Goal: Task Accomplishment & Management: Use online tool/utility

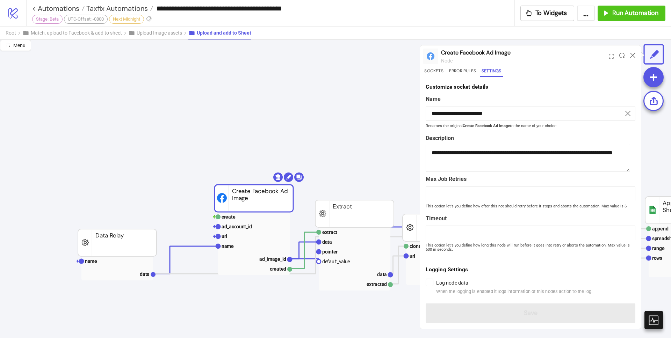
scroll to position [5, 0]
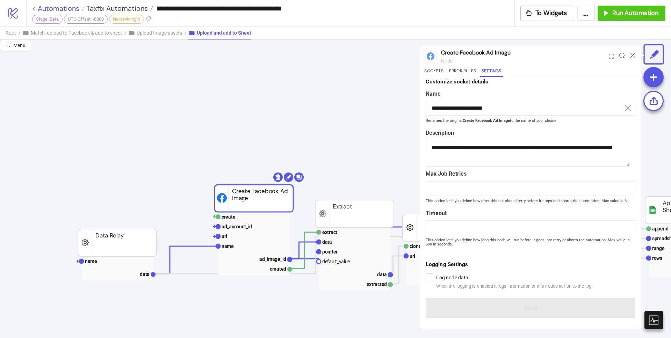
click at [53, 8] on link "< Automations" at bounding box center [58, 8] width 52 height 7
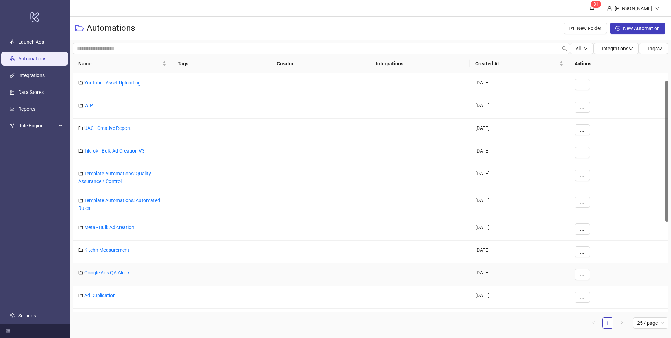
scroll to position [13, 0]
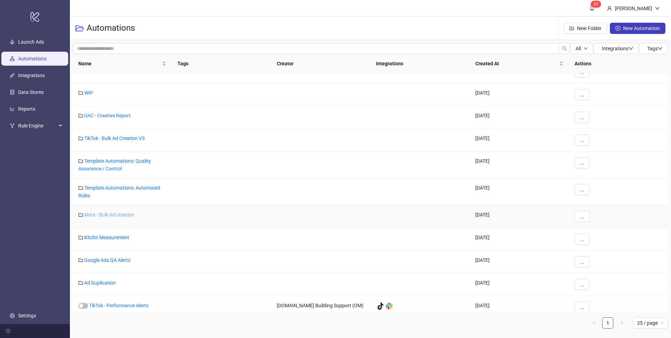
click at [120, 215] on link "Meta - Bulk Ad creation" at bounding box center [109, 215] width 50 height 6
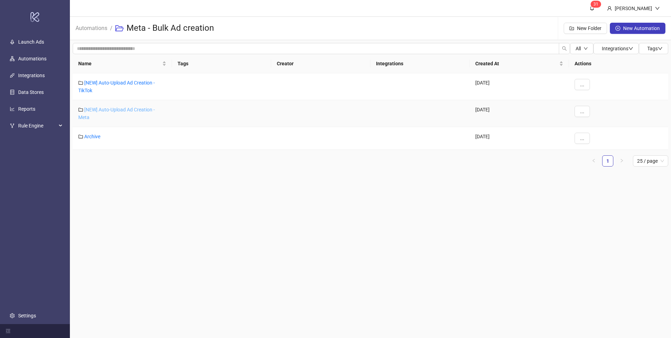
click at [123, 111] on link "[NEW] Auto-Upload Ad Creation - Meta" at bounding box center [116, 113] width 77 height 13
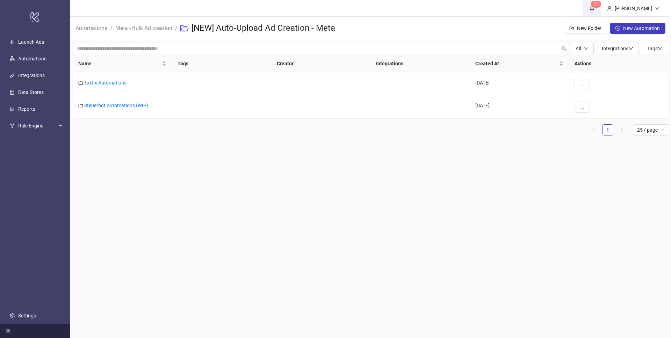
click at [595, 8] on link "3 1" at bounding box center [591, 8] width 19 height 16
click at [118, 84] on link "Taxfix Automations" at bounding box center [105, 83] width 42 height 6
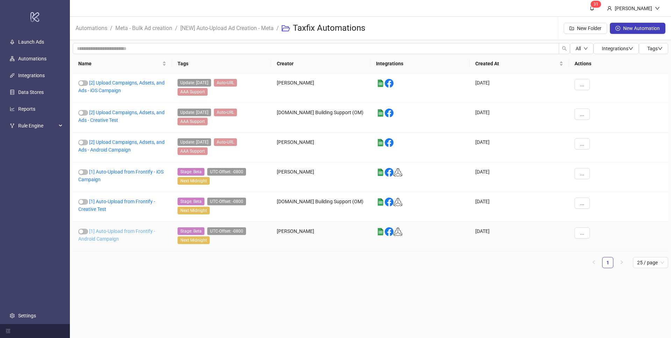
click at [121, 230] on link "[1] Auto-Upload from Frontify - Android Campaign" at bounding box center [116, 234] width 77 height 13
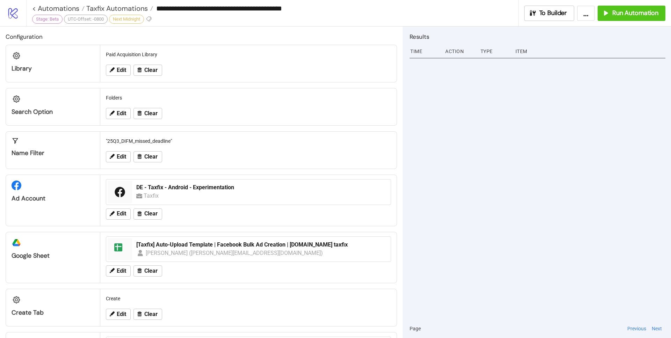
type input "**********"
click at [140, 142] on div ""25Q2_MB_WomenPleasantLife"" at bounding box center [248, 141] width 291 height 13
copy div "25Q2_MB_WomenPleasantLife"
click at [119, 115] on span "Edit" at bounding box center [121, 113] width 9 height 6
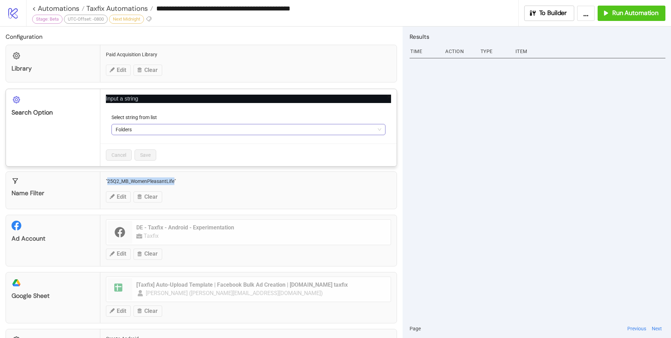
click at [155, 129] on span "Folders" at bounding box center [249, 129] width 266 height 10
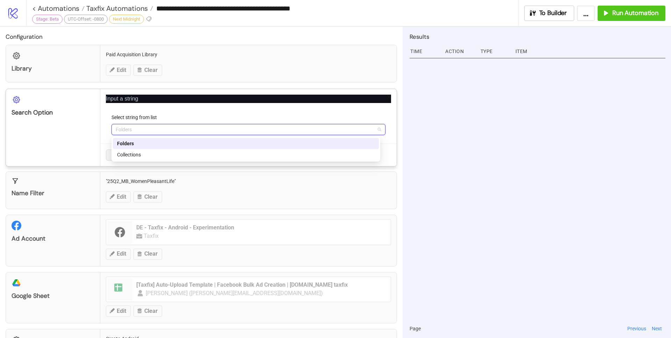
click at [561, 160] on div at bounding box center [537, 187] width 256 height 263
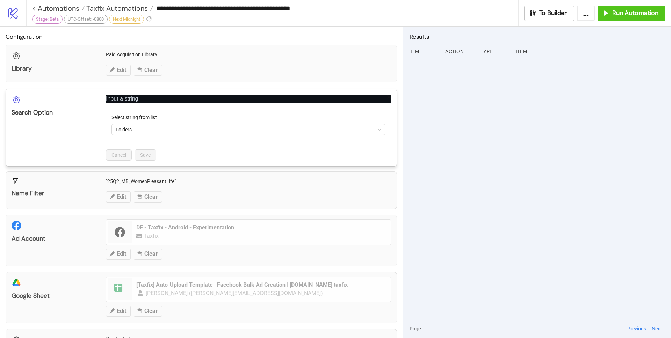
click at [511, 139] on div "**********" at bounding box center [335, 169] width 671 height 338
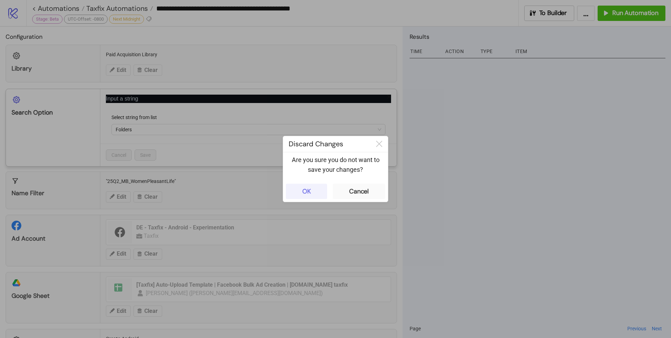
click at [317, 192] on button "OK" at bounding box center [306, 191] width 41 height 15
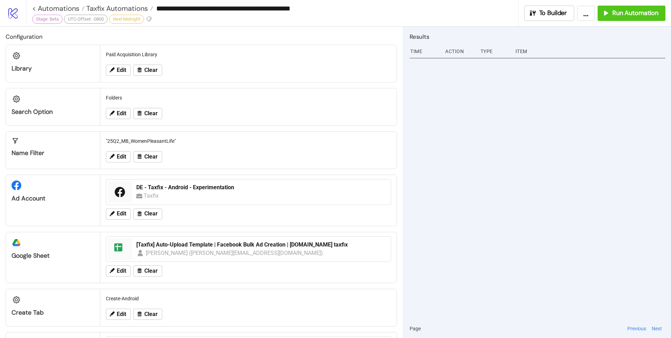
click at [155, 142] on div ""25Q2_MB_WomenPleasantLife"" at bounding box center [248, 141] width 291 height 13
copy div "25Q2_MB_WomenPleasantLife"
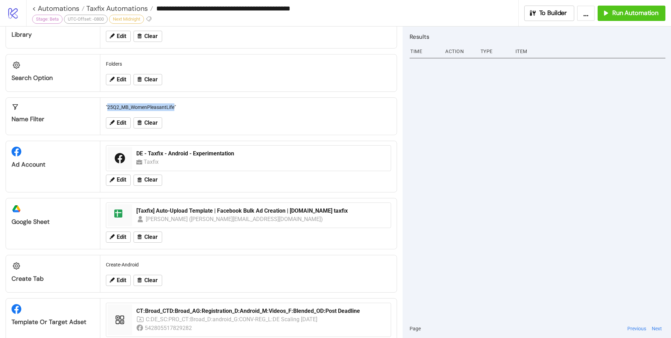
scroll to position [63, 0]
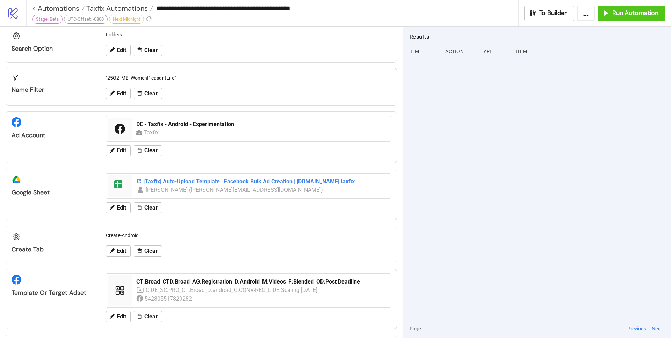
click at [139, 182] on icon at bounding box center [139, 182] width 6 height 6
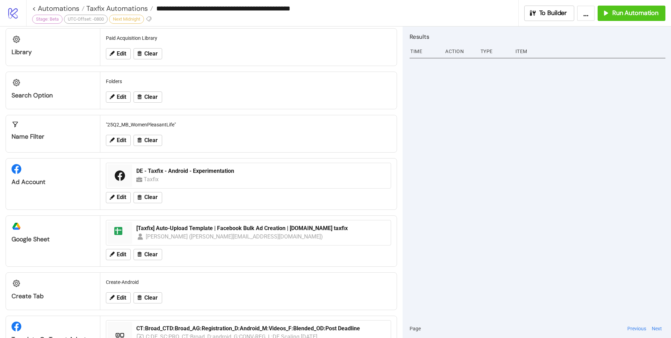
scroll to position [0, 0]
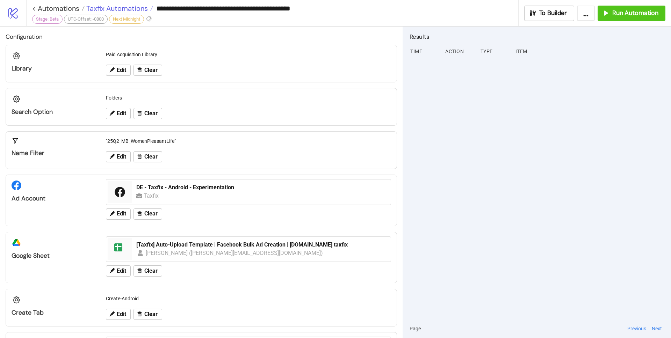
click at [128, 6] on span "Taxfix Automations" at bounding box center [116, 8] width 63 height 9
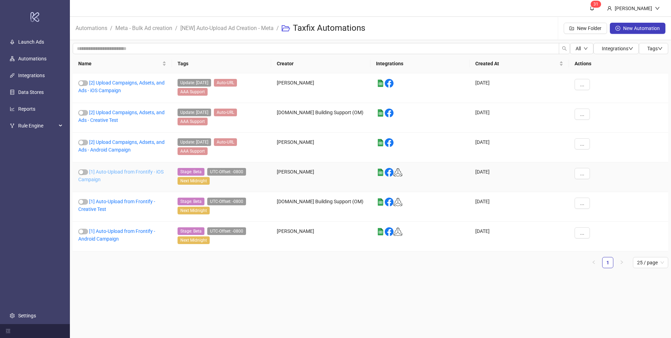
click at [130, 170] on link "[1] Auto-Upload from Frontify - iOS Campaign" at bounding box center [120, 175] width 85 height 13
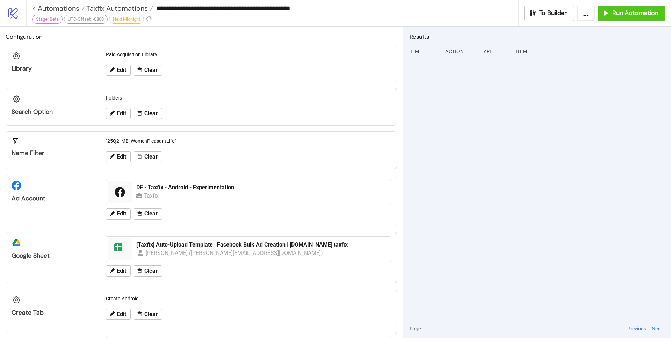
type input "**********"
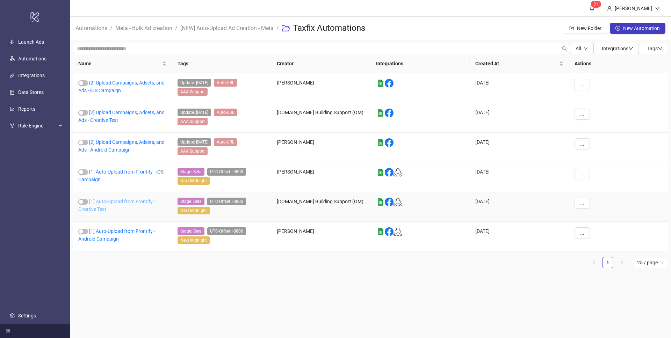
click at [93, 211] on link "[1] Auto-Upload from Frontify - Creative Test" at bounding box center [116, 205] width 77 height 13
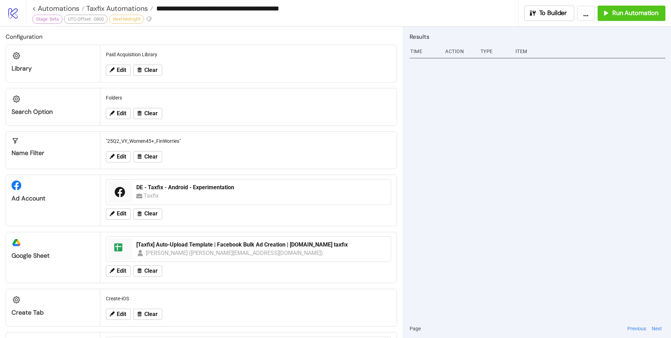
type input "**********"
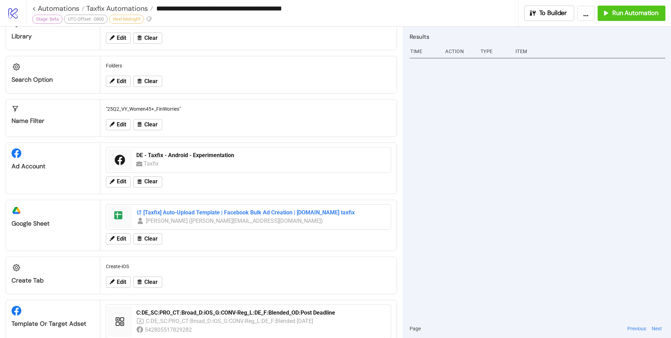
scroll to position [36, 0]
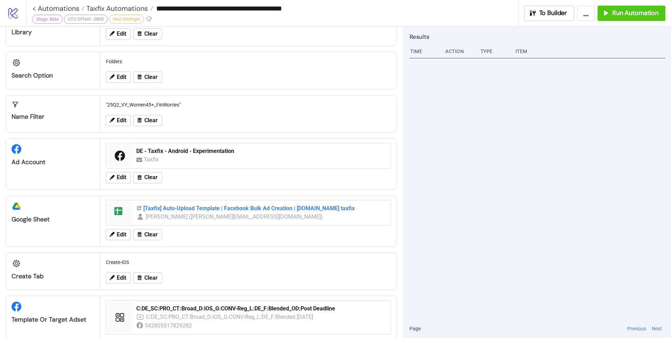
click at [224, 208] on div "[Taxfix] Auto-Upload Template | Facebook Bulk Ad Creation | [DOMAIN_NAME] taxfix" at bounding box center [261, 209] width 250 height 8
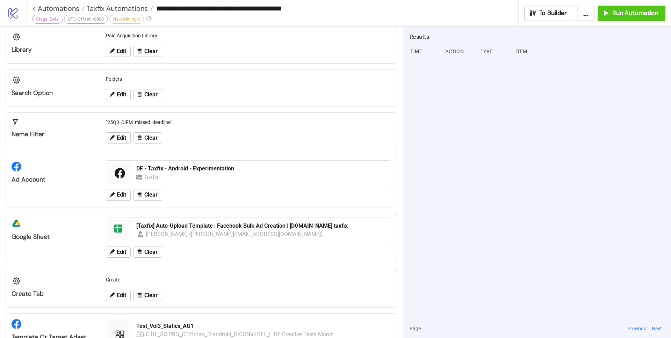
scroll to position [0, 0]
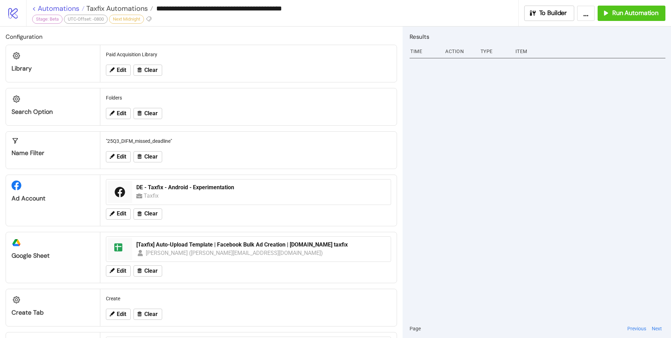
click at [38, 8] on link "< Automations" at bounding box center [58, 8] width 52 height 7
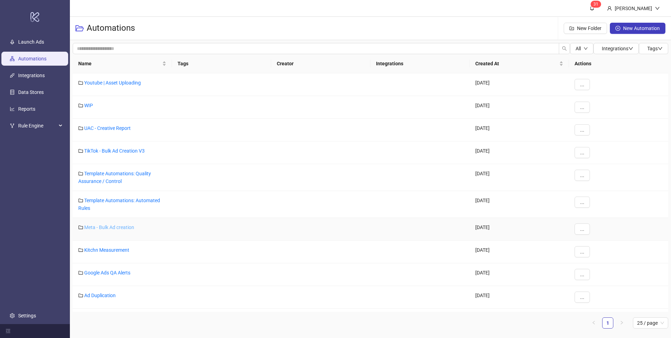
click at [122, 227] on link "Meta - Bulk Ad creation" at bounding box center [109, 228] width 50 height 6
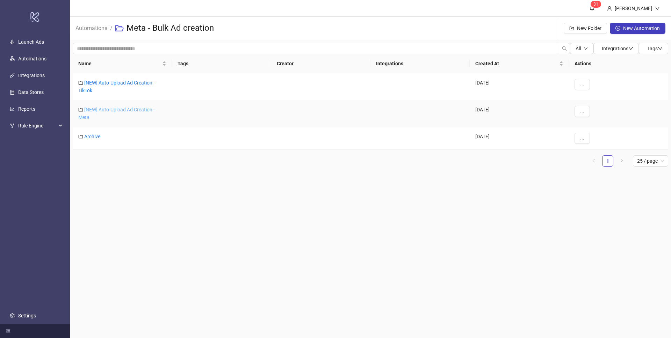
click at [127, 108] on link "[NEW] Auto-Upload Ad Creation - Meta" at bounding box center [116, 113] width 77 height 13
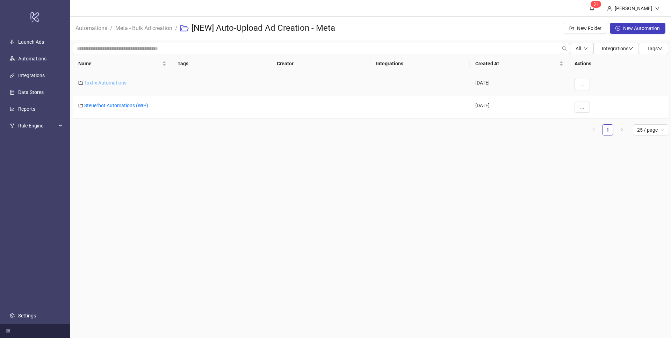
click at [116, 84] on link "Taxfix Automations" at bounding box center [105, 83] width 42 height 6
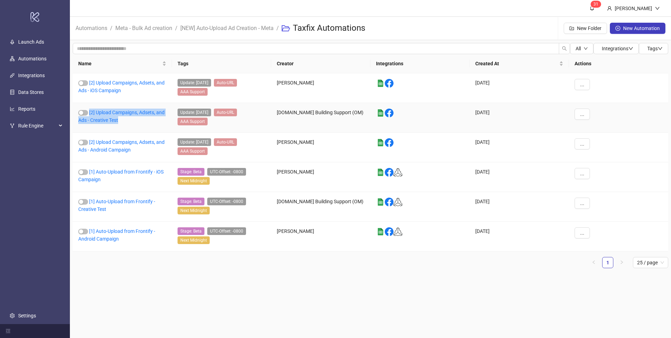
click at [138, 129] on div "[2] Upload Campaigns, Adsets, and Ads - Creative Test" at bounding box center [122, 118] width 99 height 30
click at [108, 150] on link "[2] Upload Campaigns, Adsets, and Ads - Android Campaign" at bounding box center [121, 145] width 86 height 13
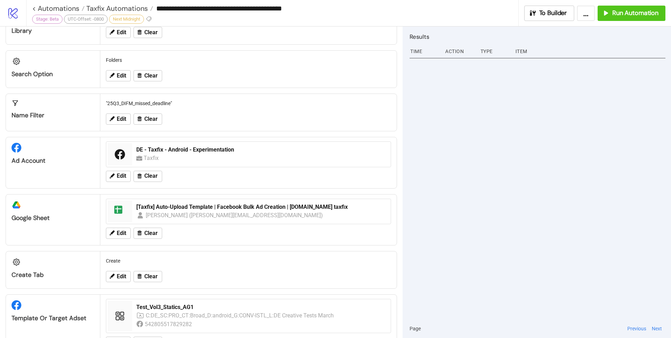
scroll to position [45, 0]
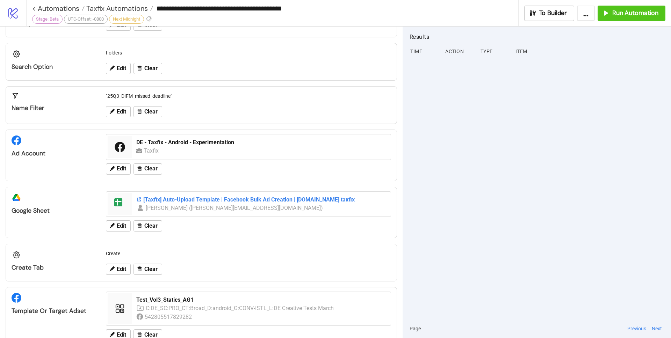
type input "**********"
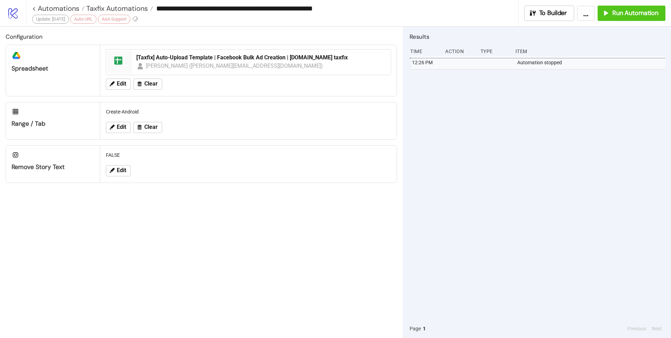
scroll to position [0, 0]
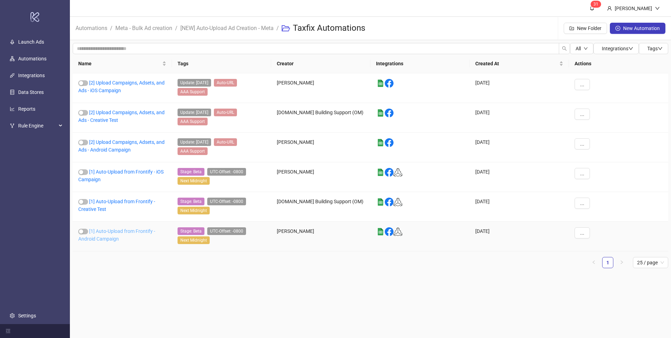
click at [115, 232] on link "[1] Auto-Upload from Frontify - Android Campaign" at bounding box center [116, 234] width 77 height 13
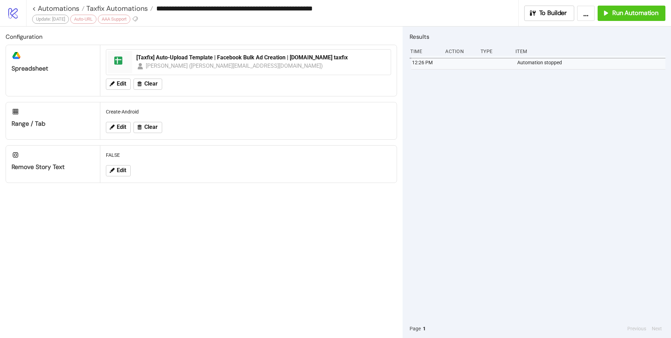
type input "**********"
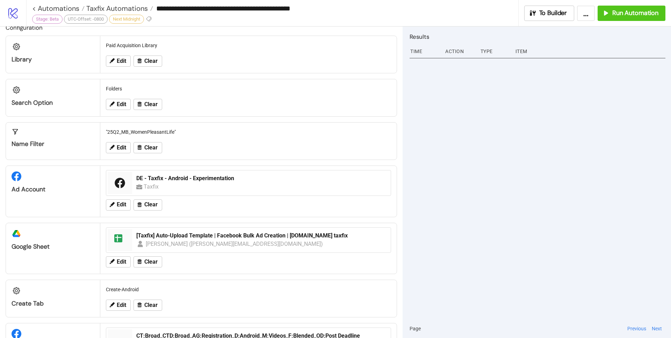
scroll to position [14, 0]
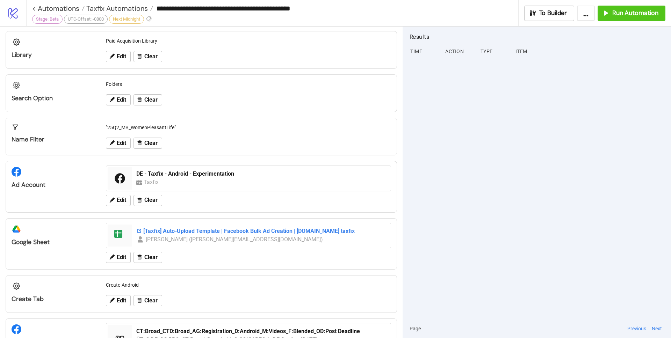
click at [164, 232] on div "[Taxfix] Auto-Upload Template | Facebook Bulk Ad Creation | [DOMAIN_NAME] taxfix" at bounding box center [261, 231] width 250 height 8
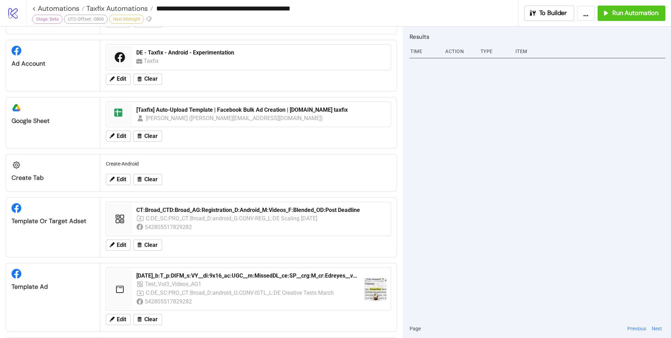
scroll to position [0, 0]
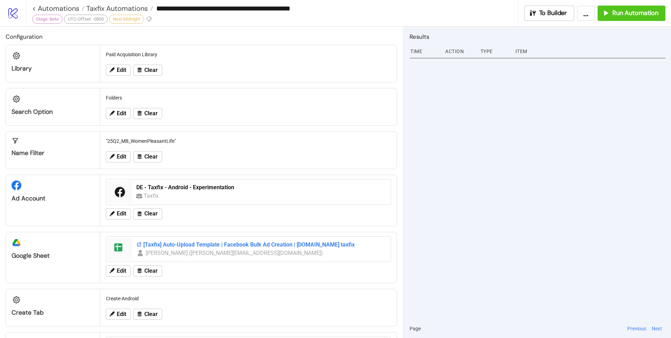
click at [241, 245] on div "[Taxfix] Auto-Upload Template | Facebook Bulk Ad Creation | [DOMAIN_NAME] taxfix" at bounding box center [261, 245] width 250 height 8
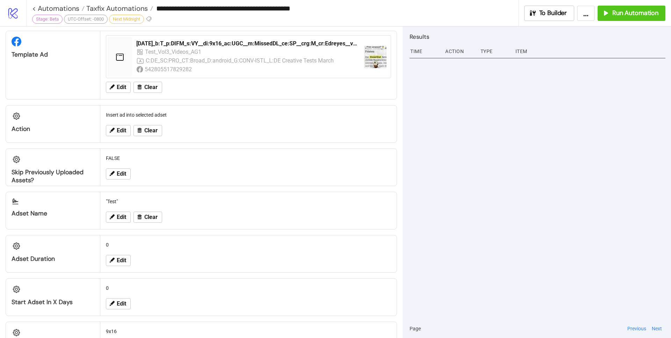
scroll to position [371, 0]
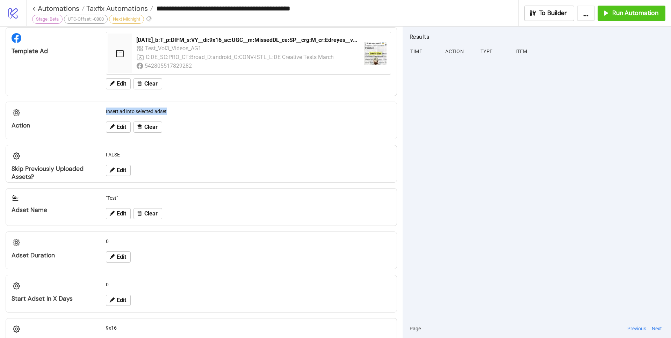
drag, startPoint x: 106, startPoint y: 112, endPoint x: 198, endPoint y: 114, distance: 91.6
click at [179, 112] on div "Insert ad into selected adset" at bounding box center [248, 111] width 291 height 13
click at [116, 132] on button "Edit" at bounding box center [118, 127] width 25 height 11
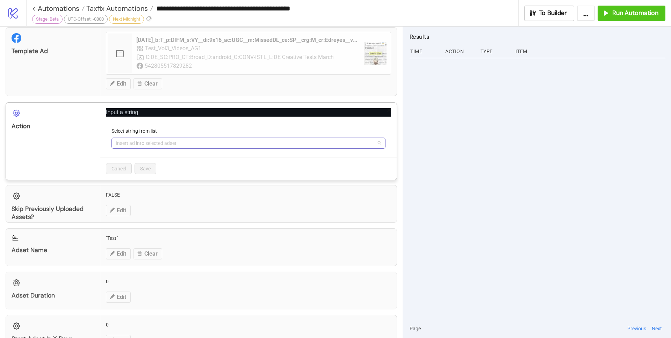
click at [376, 144] on span "Insert ad into selected adset" at bounding box center [249, 143] width 266 height 10
click at [42, 148] on div "Action" at bounding box center [53, 141] width 94 height 77
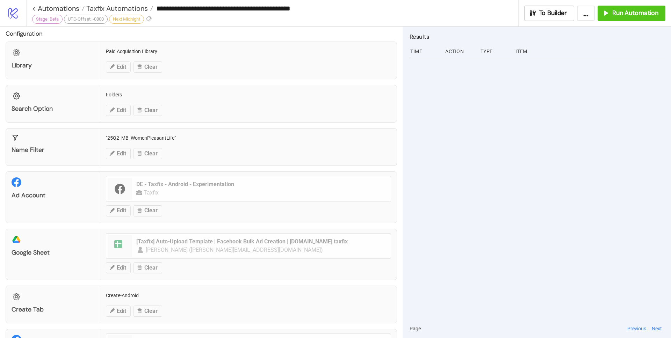
scroll to position [0, 0]
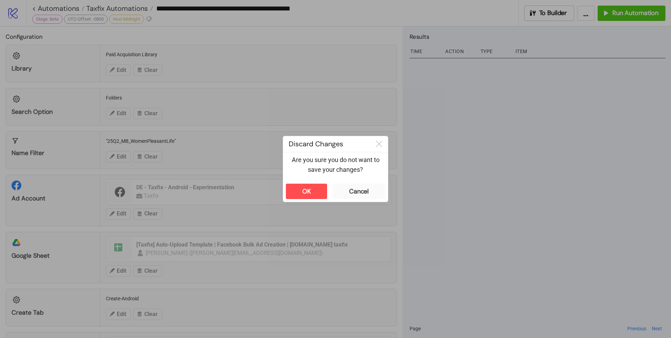
click at [107, 141] on div "**********" at bounding box center [335, 169] width 671 height 338
click at [380, 141] on icon at bounding box center [379, 144] width 6 height 6
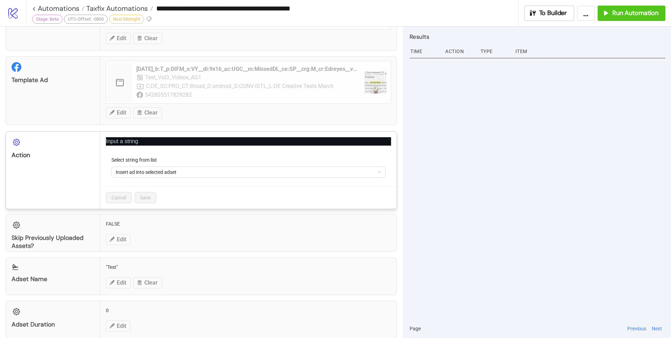
scroll to position [356, 0]
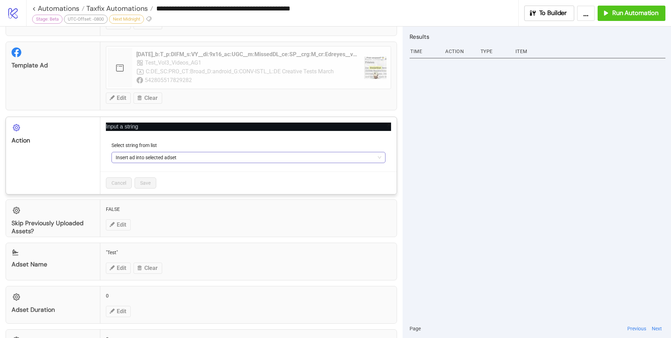
click at [250, 158] on span "Insert ad into selected adset" at bounding box center [249, 157] width 266 height 10
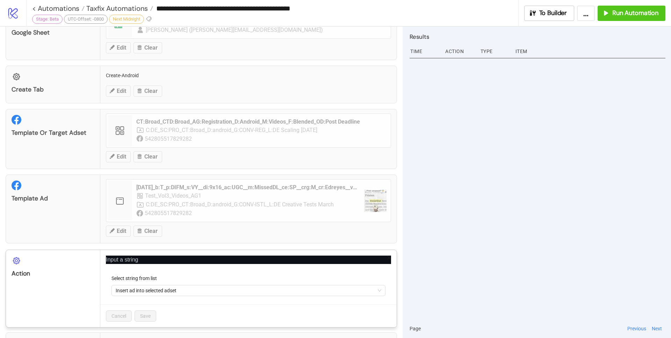
scroll to position [348, 0]
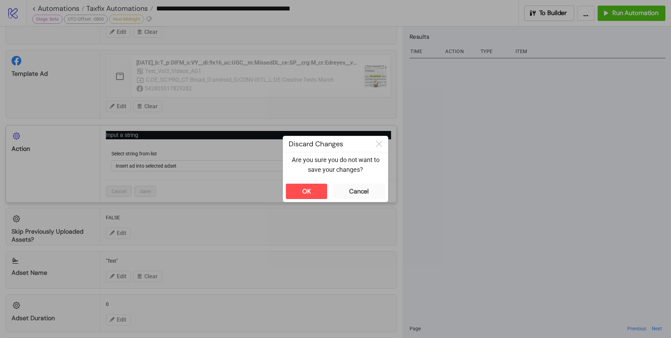
click at [459, 183] on div "**********" at bounding box center [335, 169] width 671 height 338
click at [319, 194] on button "OK" at bounding box center [306, 191] width 41 height 15
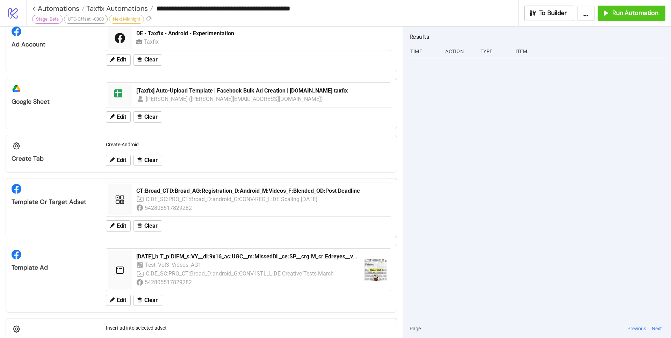
scroll to position [0, 0]
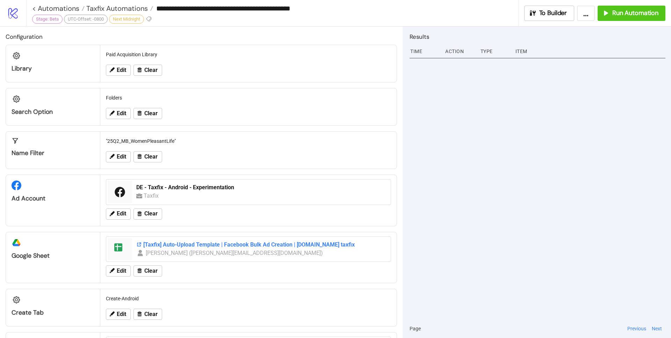
click at [308, 242] on div "[Taxfix] Auto-Upload Template | Facebook Bulk Ad Creation | [DOMAIN_NAME] taxfix" at bounding box center [261, 245] width 250 height 8
drag, startPoint x: 114, startPoint y: 97, endPoint x: 121, endPoint y: 97, distance: 6.6
click at [120, 97] on div "Folders" at bounding box center [248, 97] width 291 height 13
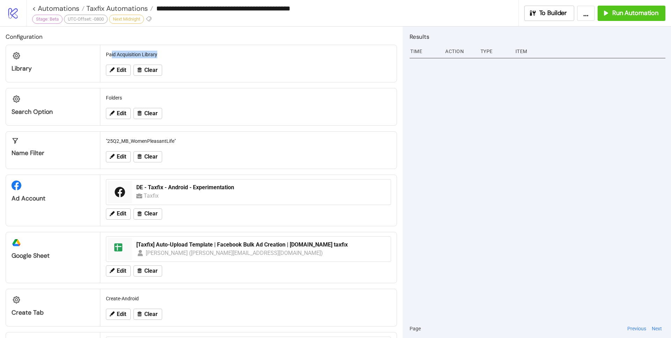
drag, startPoint x: 111, startPoint y: 54, endPoint x: 159, endPoint y: 53, distance: 48.2
click at [159, 53] on div "Paid Acquisition Library" at bounding box center [248, 54] width 291 height 13
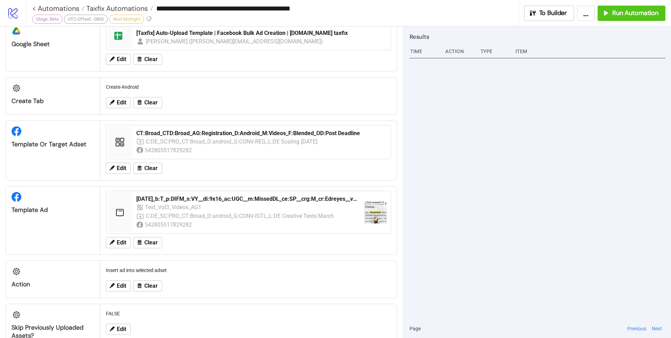
scroll to position [216, 0]
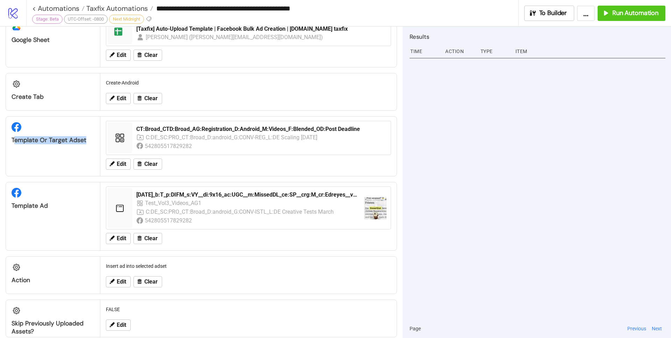
drag, startPoint x: 14, startPoint y: 141, endPoint x: 83, endPoint y: 139, distance: 69.2
click at [83, 139] on div "Template or Target Adset" at bounding box center [53, 140] width 83 height 8
click at [38, 148] on div "Template or Target Adset" at bounding box center [53, 146] width 94 height 59
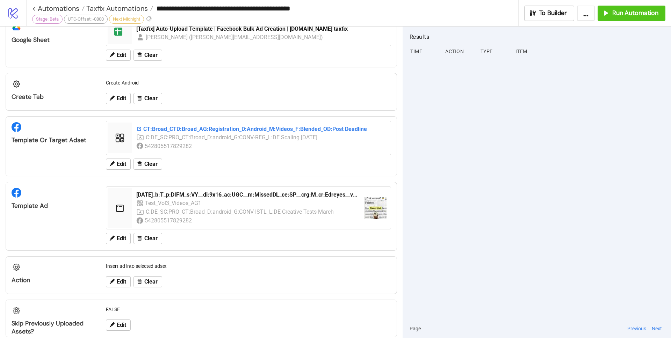
click at [201, 130] on div "CT:Broad_CTD:Broad_AG:Registration_D:Android_M:Videos_F:Blended_OD:Post Deadline" at bounding box center [261, 129] width 250 height 8
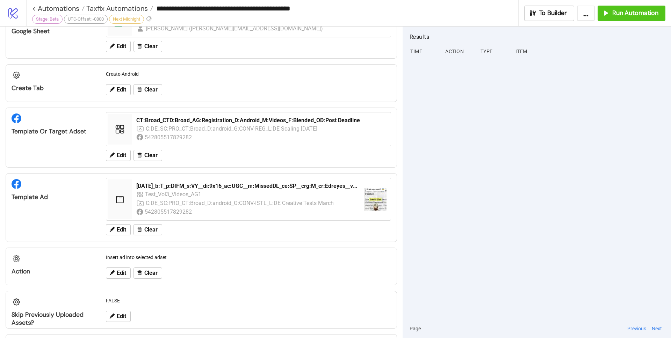
scroll to position [225, 0]
drag, startPoint x: 49, startPoint y: 132, endPoint x: 83, endPoint y: 133, distance: 33.9
click at [83, 133] on div "Template or Target Adset" at bounding box center [53, 131] width 83 height 8
drag, startPoint x: 32, startPoint y: 196, endPoint x: 46, endPoint y: 196, distance: 13.6
click at [46, 196] on div "Template Ad" at bounding box center [53, 197] width 83 height 8
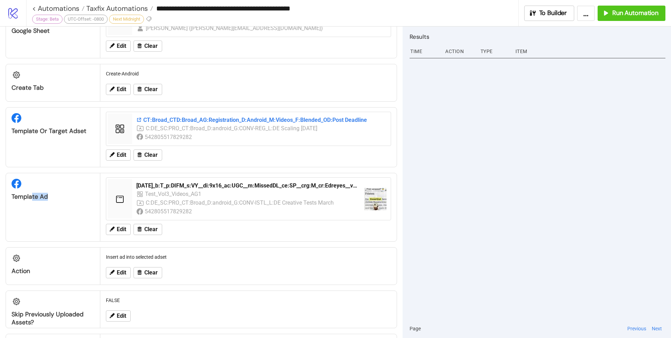
scroll to position [224, 0]
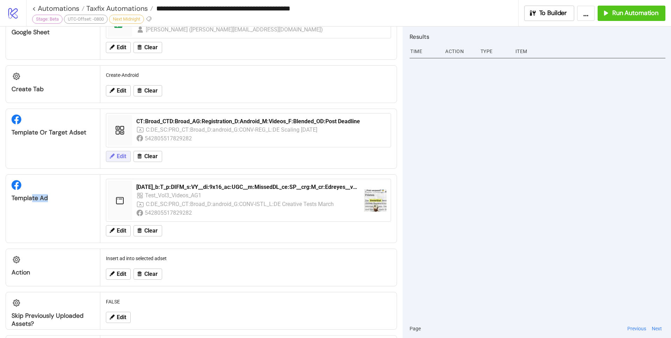
click at [123, 157] on span "Edit" at bounding box center [121, 156] width 9 height 6
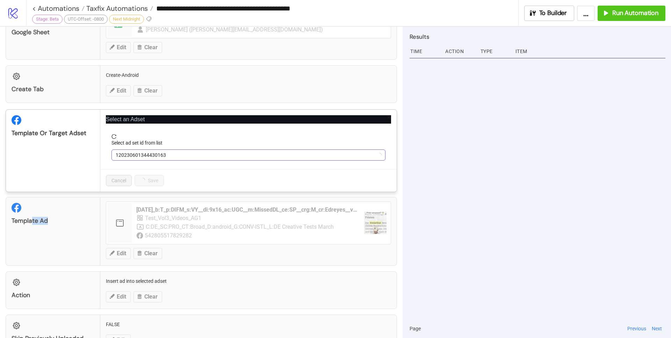
click at [156, 156] on span "120230601344430163" at bounding box center [249, 155] width 266 height 10
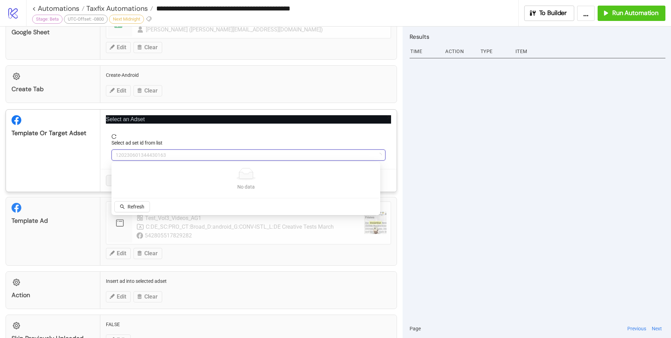
click at [248, 124] on div "Select an Adset Select ad set id from list 120230601344430163 Cancel Save" at bounding box center [248, 151] width 296 height 82
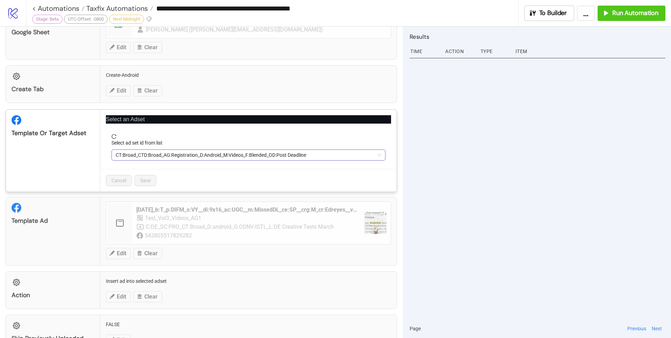
click at [251, 154] on span "CT:Broad_CTD:Broad_AG:Registration_D:Android_M:Videos_F:Blended_OD:Post Deadline" at bounding box center [249, 155] width 266 height 10
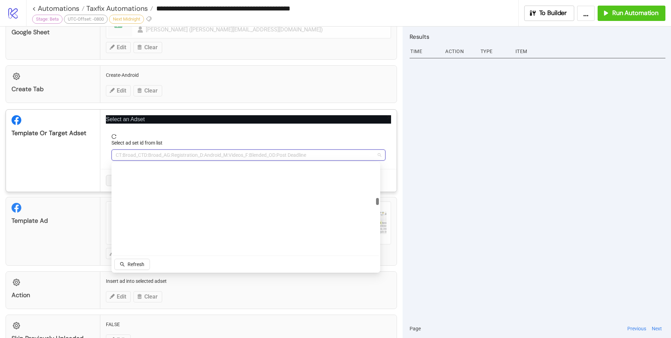
scroll to position [0, 0]
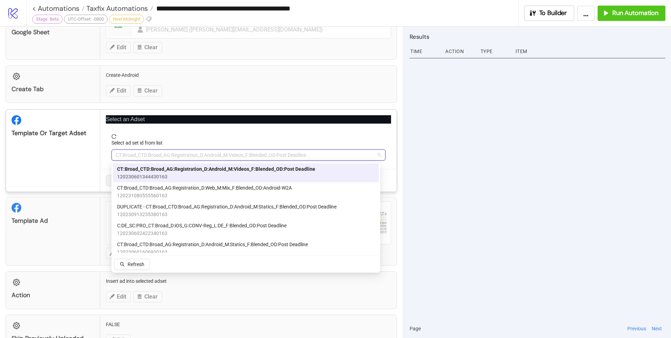
click at [18, 131] on div "Template or Target Adset" at bounding box center [53, 133] width 83 height 8
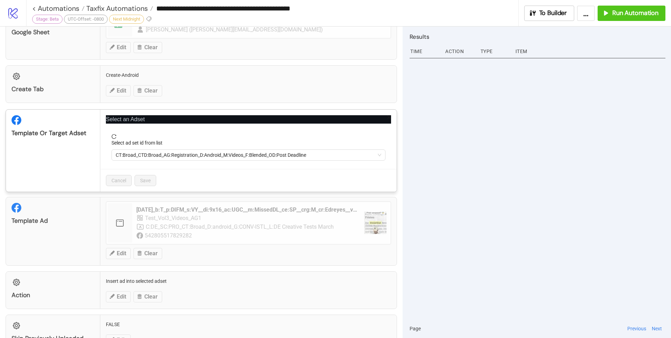
click at [19, 131] on div "**********" at bounding box center [335, 169] width 671 height 338
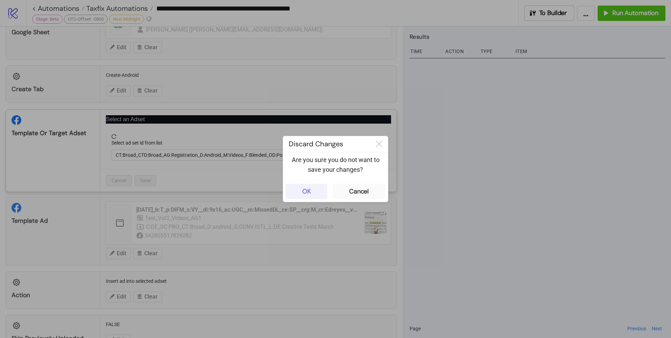
click at [306, 195] on div "OK" at bounding box center [306, 192] width 9 height 8
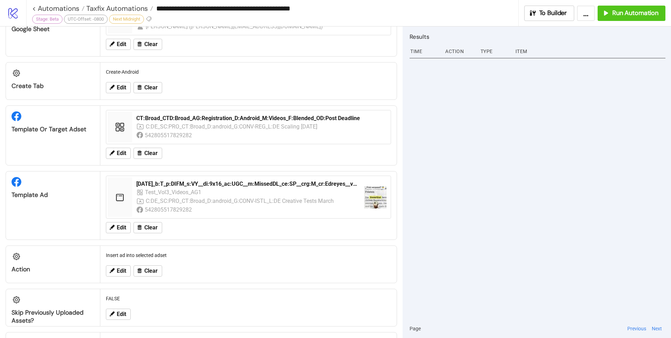
scroll to position [232, 0]
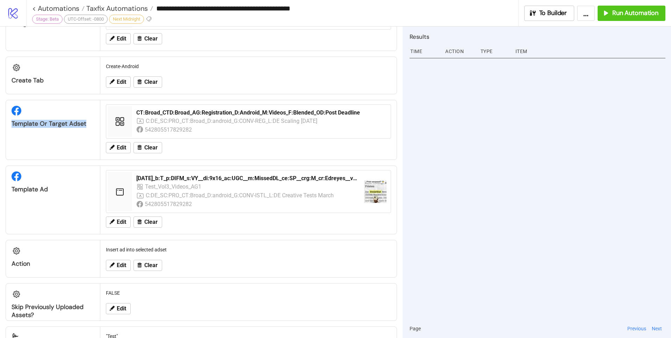
drag, startPoint x: 9, startPoint y: 124, endPoint x: 84, endPoint y: 122, distance: 74.8
click at [84, 122] on div "Template or Target Adset" at bounding box center [53, 114] width 94 height 28
copy div "Template or Target Adset"
click at [494, 132] on div at bounding box center [537, 187] width 256 height 263
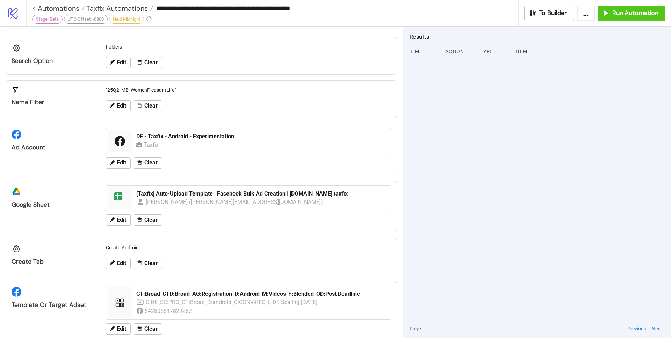
scroll to position [60, 0]
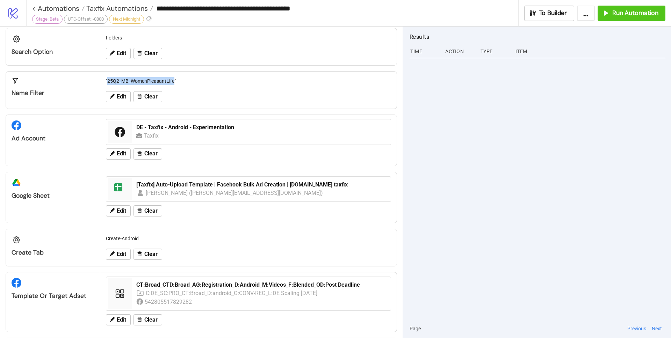
drag, startPoint x: 108, startPoint y: 80, endPoint x: 174, endPoint y: 81, distance: 65.7
click at [174, 81] on div ""25Q2_MB_WomenPleasantLife"" at bounding box center [248, 80] width 291 height 13
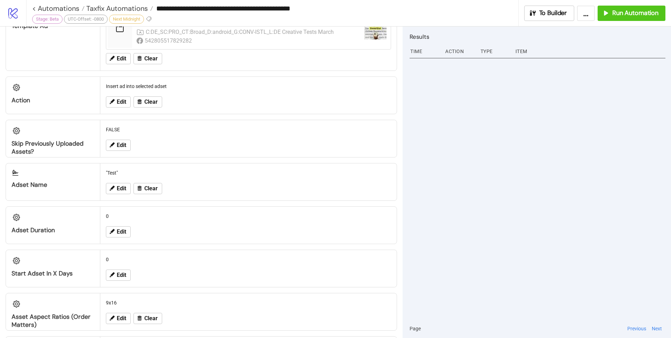
scroll to position [396, 0]
click at [118, 102] on span "Edit" at bounding box center [121, 102] width 9 height 6
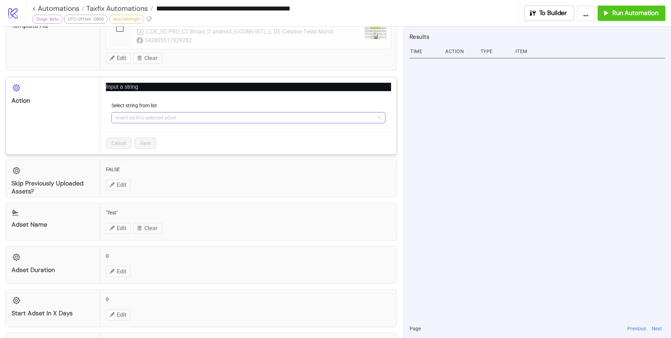
click at [197, 120] on span "Insert ad into selected adset" at bounding box center [249, 117] width 266 height 10
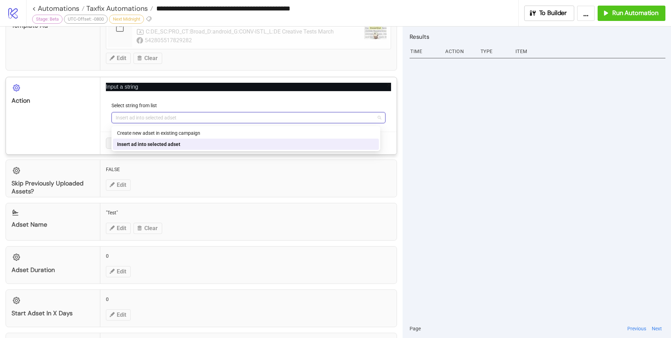
click at [75, 111] on div "Action" at bounding box center [53, 115] width 94 height 77
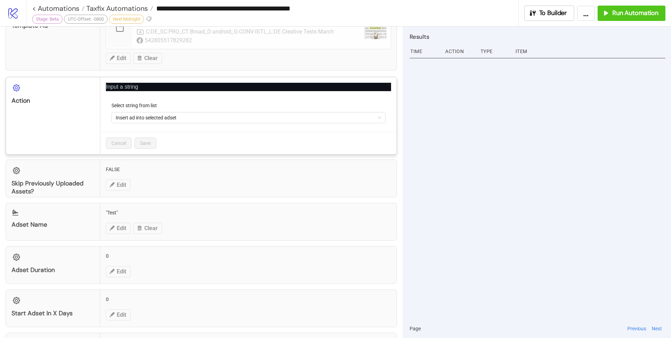
click at [442, 135] on div "**********" at bounding box center [335, 169] width 671 height 338
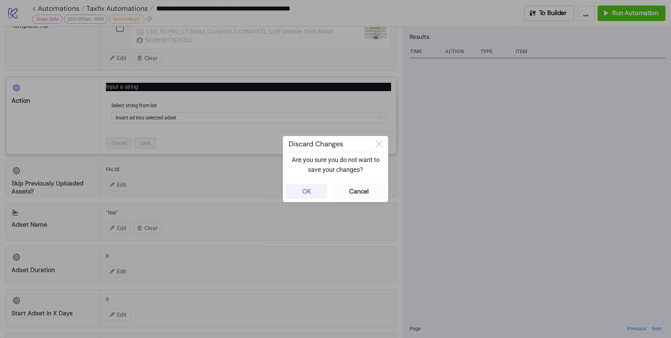
click at [303, 196] on button "OK" at bounding box center [306, 191] width 41 height 15
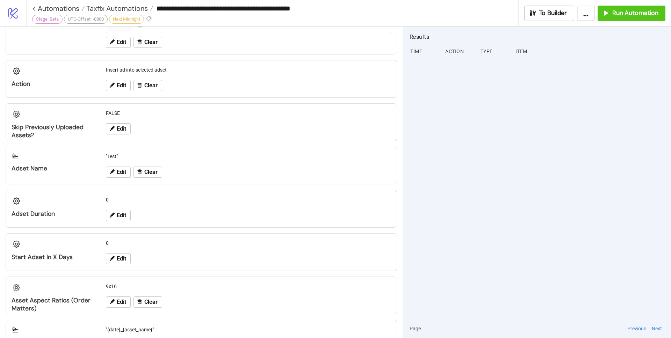
scroll to position [418, 0]
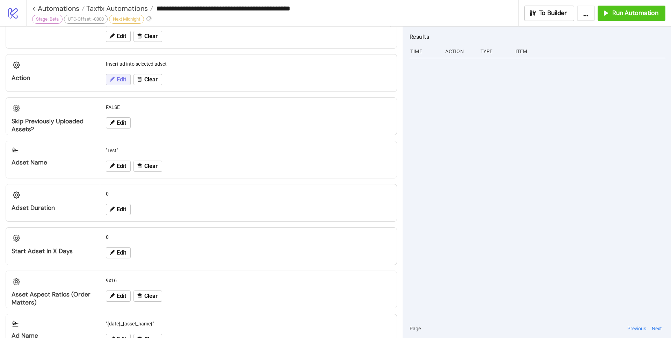
click at [120, 78] on span "Edit" at bounding box center [121, 80] width 9 height 6
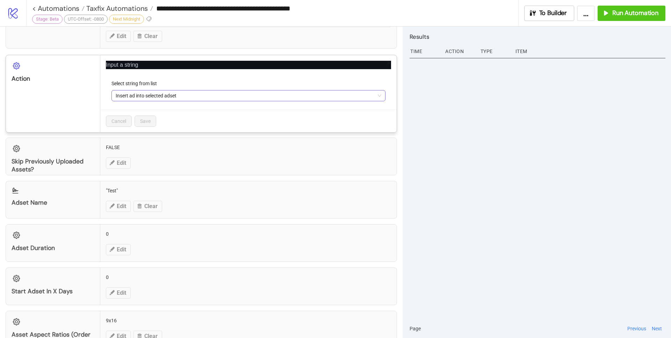
click at [187, 97] on span "Insert ad into selected adset" at bounding box center [249, 95] width 266 height 10
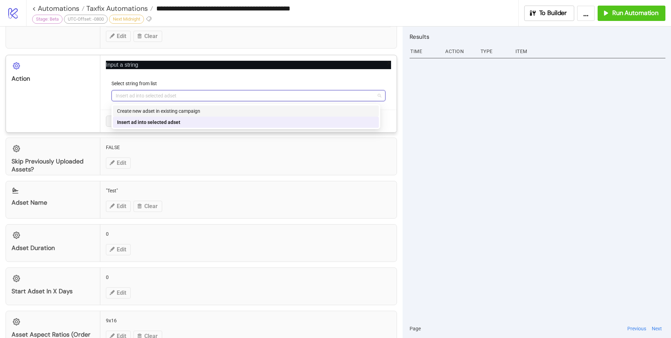
click at [468, 166] on div at bounding box center [537, 187] width 256 height 263
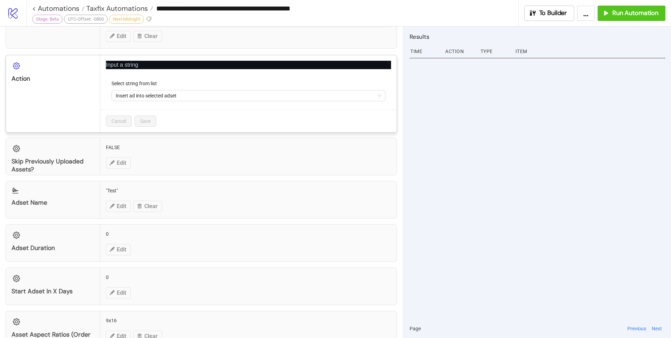
click at [279, 163] on div "**********" at bounding box center [335, 169] width 671 height 338
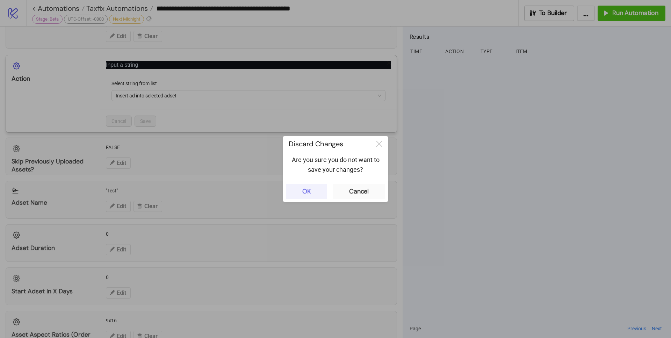
click at [299, 194] on button "OK" at bounding box center [306, 191] width 41 height 15
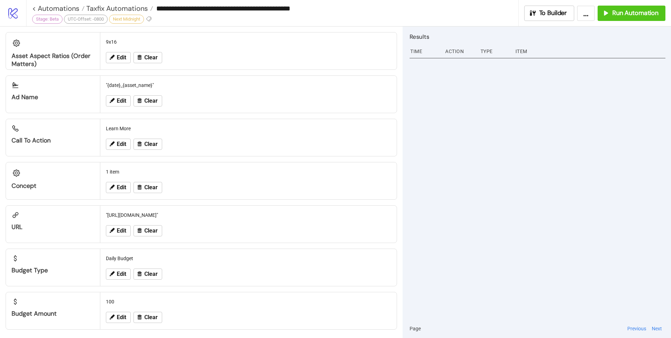
scroll to position [661, 0]
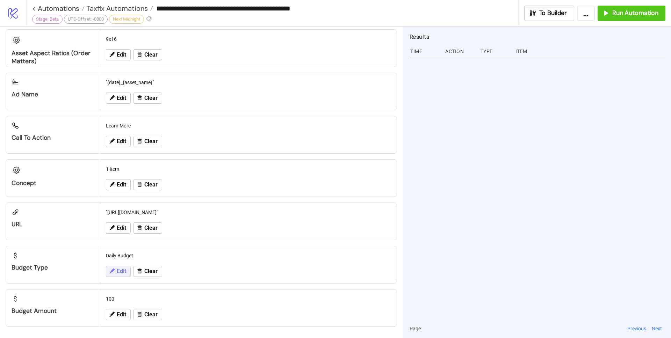
click at [110, 273] on icon at bounding box center [112, 271] width 5 height 5
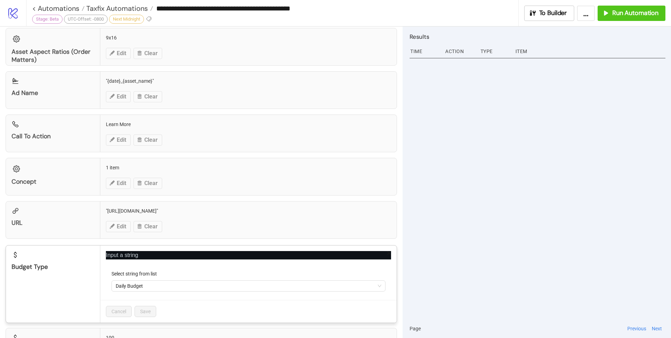
click at [463, 248] on div "**********" at bounding box center [335, 169] width 671 height 338
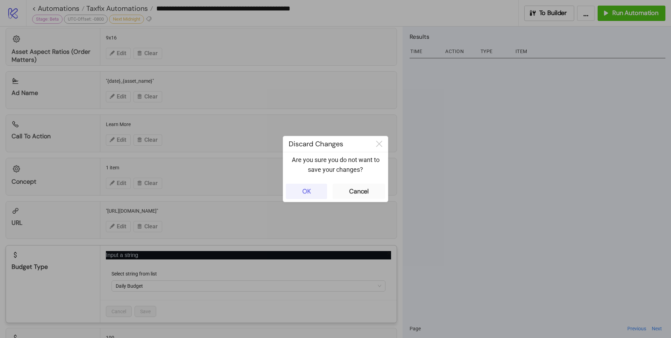
click at [312, 188] on button "OK" at bounding box center [306, 191] width 41 height 15
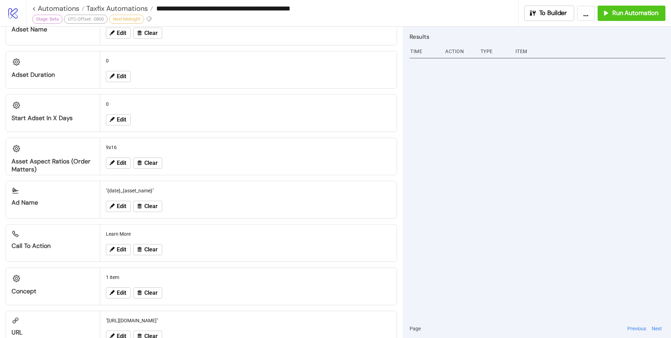
scroll to position [553, 0]
drag, startPoint x: 106, startPoint y: 147, endPoint x: 118, endPoint y: 147, distance: 12.2
click at [118, 147] on div "9x16" at bounding box center [248, 145] width 291 height 13
click at [121, 163] on span "Edit" at bounding box center [121, 162] width 9 height 6
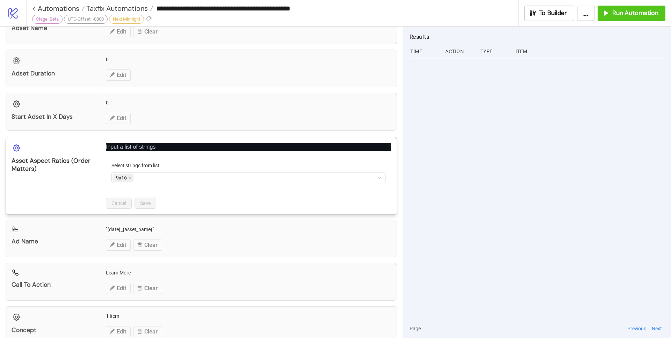
click at [460, 172] on div "**********" at bounding box center [335, 169] width 671 height 338
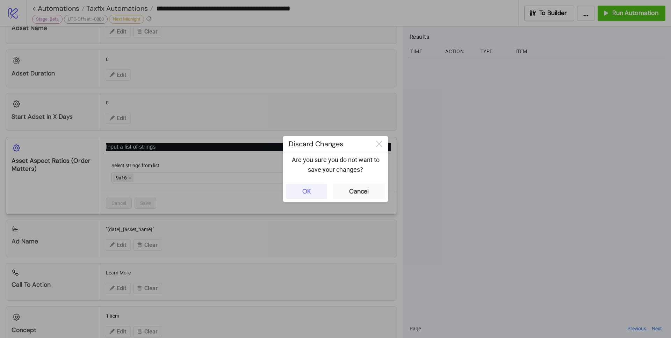
click at [318, 188] on button "OK" at bounding box center [306, 191] width 41 height 15
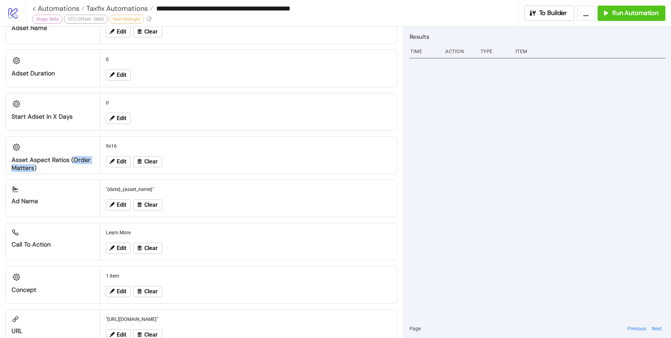
drag, startPoint x: 73, startPoint y: 164, endPoint x: 33, endPoint y: 167, distance: 40.3
click at [33, 167] on div "Asset Aspect Ratios (Order Matters)" at bounding box center [53, 164] width 83 height 16
click at [34, 170] on div "Asset Aspect Ratios (Order Matters)" at bounding box center [53, 164] width 83 height 16
drag, startPoint x: 36, startPoint y: 170, endPoint x: 8, endPoint y: 160, distance: 29.4
click at [8, 160] on div "Asset Aspect Ratios (Order Matters)" at bounding box center [53, 155] width 94 height 36
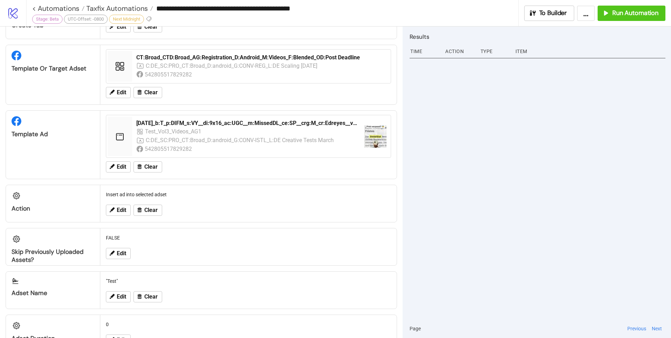
scroll to position [0, 0]
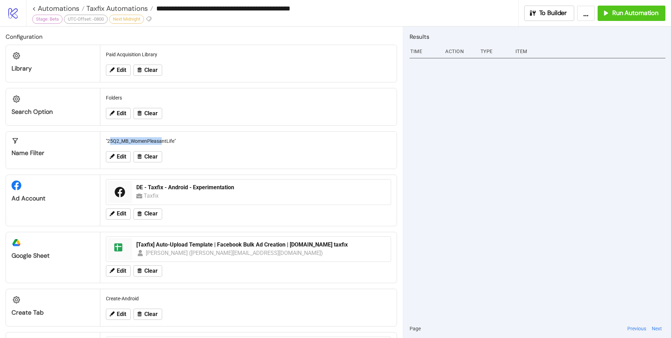
drag, startPoint x: 110, startPoint y: 143, endPoint x: 162, endPoint y: 141, distance: 51.7
click at [162, 141] on div ""25Q2_MB_WomenPleasantLife"" at bounding box center [248, 141] width 291 height 13
drag, startPoint x: 107, startPoint y: 94, endPoint x: 111, endPoint y: 95, distance: 4.0
click at [111, 95] on div "Folders" at bounding box center [248, 97] width 291 height 13
drag, startPoint x: 111, startPoint y: 96, endPoint x: 126, endPoint y: 96, distance: 15.4
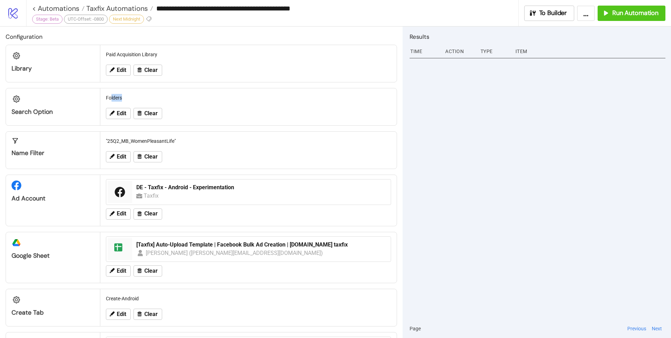
click at [126, 96] on div "Folders" at bounding box center [248, 97] width 291 height 13
drag, startPoint x: 124, startPoint y: 139, endPoint x: 172, endPoint y: 138, distance: 48.2
click at [172, 138] on div ""25Q2_MB_WomenPleasantLife"" at bounding box center [248, 141] width 291 height 13
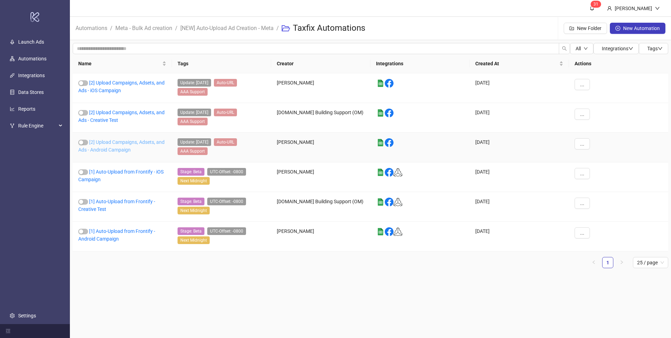
click at [122, 143] on link "[2] Upload Campaigns, Adsets, and Ads - Android Campaign" at bounding box center [121, 145] width 86 height 13
